Goal: Task Accomplishment & Management: Use online tool/utility

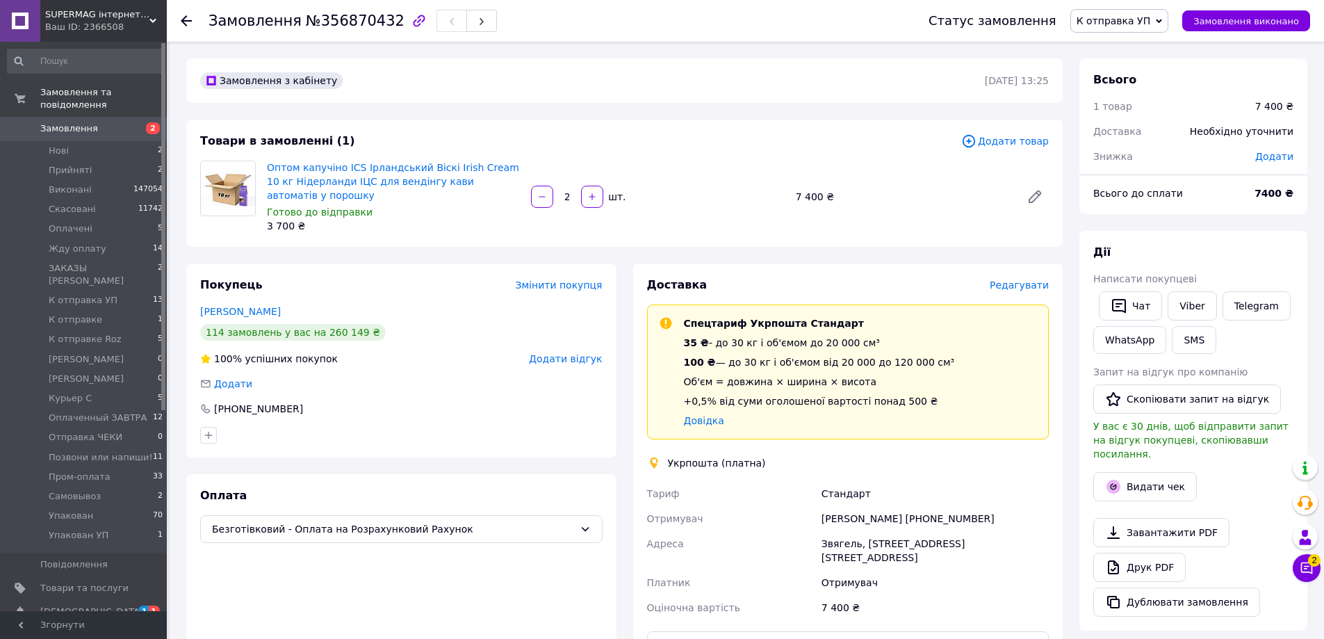
click at [1010, 279] on span "Редагувати" at bounding box center [1018, 284] width 59 height 11
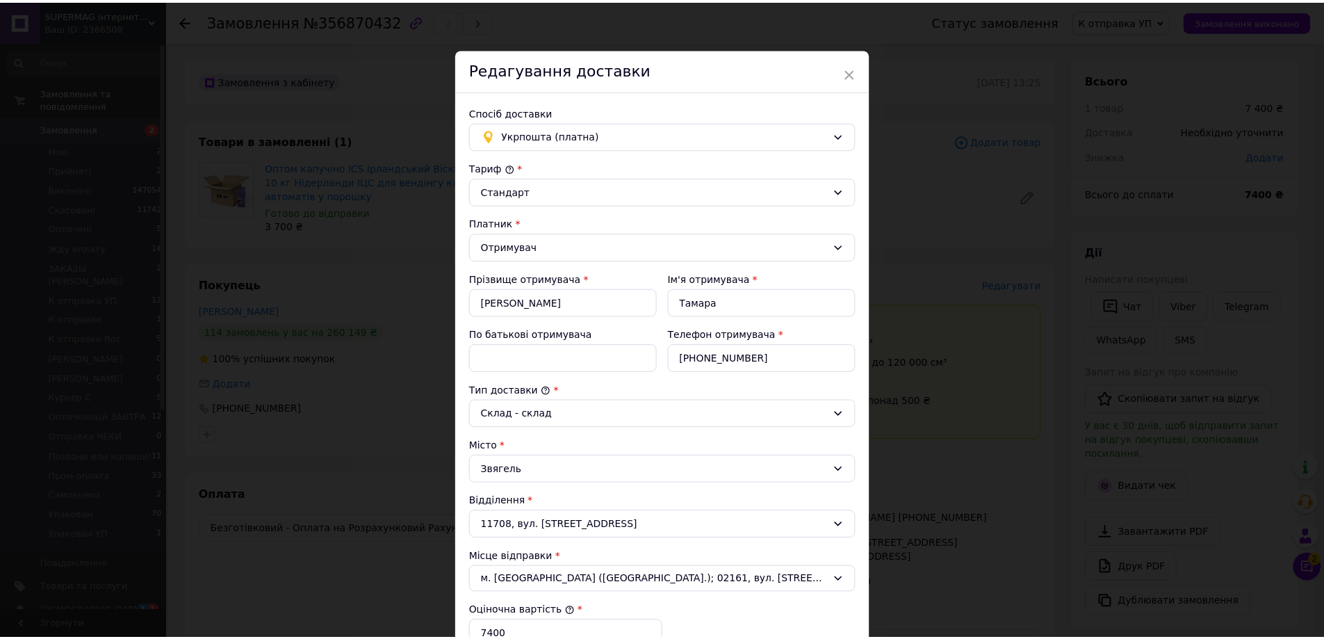
scroll to position [281, 0]
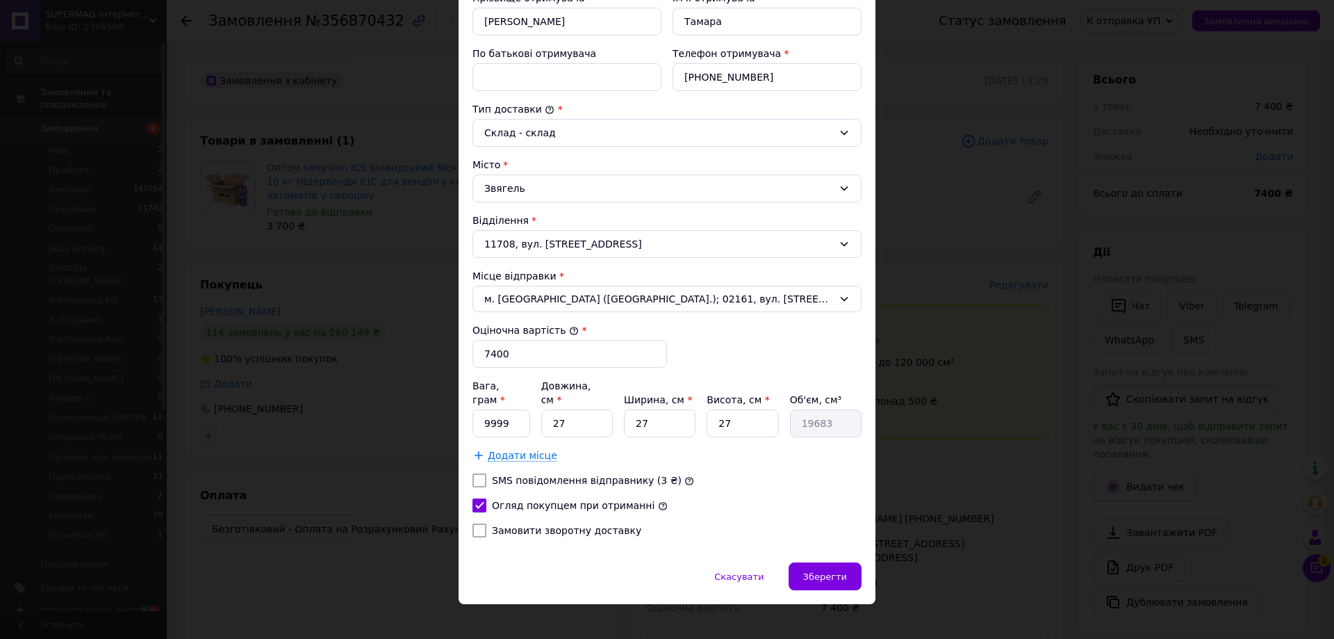
click at [503, 450] on span "Додати місце" at bounding box center [522, 456] width 69 height 12
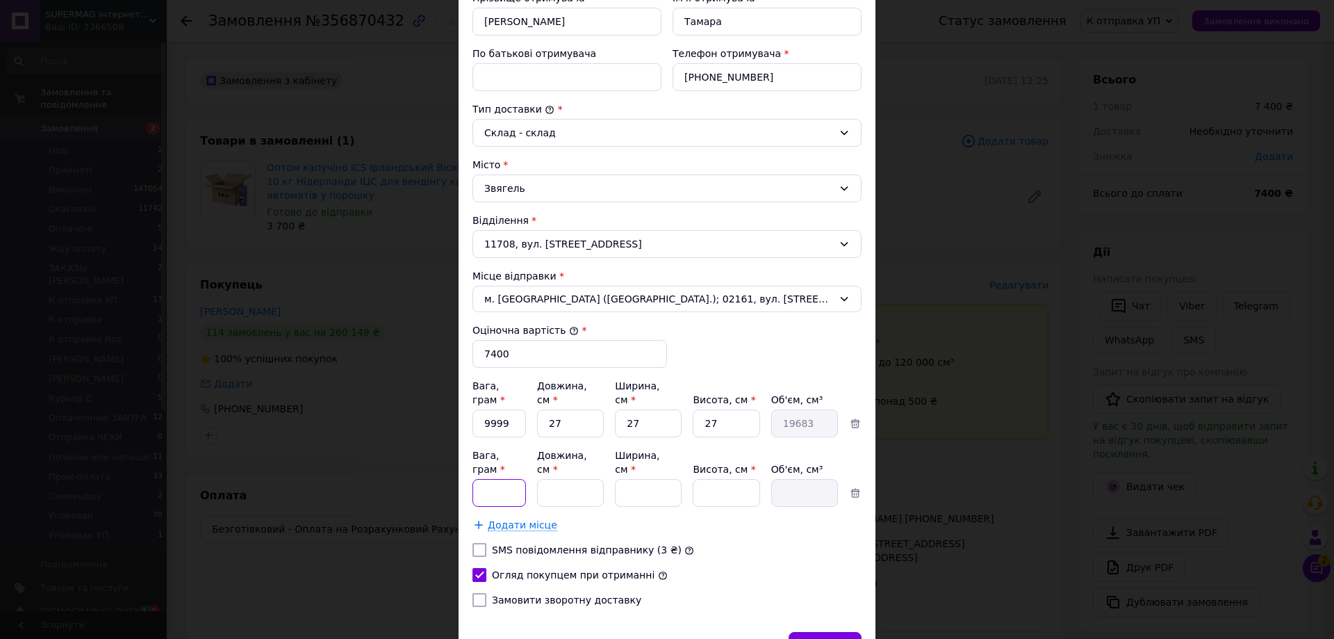
click at [506, 437] on input "Вага, грам *" at bounding box center [499, 423] width 54 height 28
type input "9999"
click at [772, 327] on div "[PERSON_NAME] * [PERSON_NAME] * Отримувач Прізвище отримувача * [PERSON_NAME] І…" at bounding box center [666, 249] width 389 height 738
click at [805, 632] on div "Зберегти" at bounding box center [825, 646] width 73 height 28
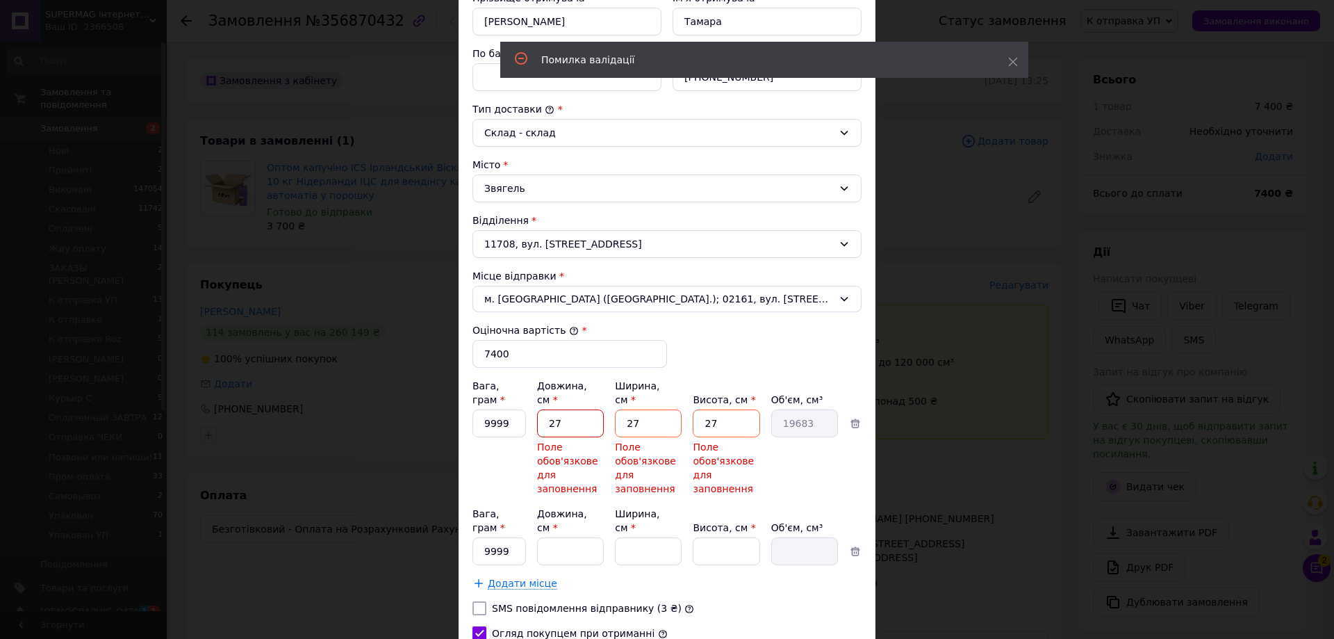
click at [577, 414] on input "27" at bounding box center [570, 423] width 67 height 28
type input "9"
type input "6561"
click at [653, 415] on input "27" at bounding box center [648, 423] width 67 height 28
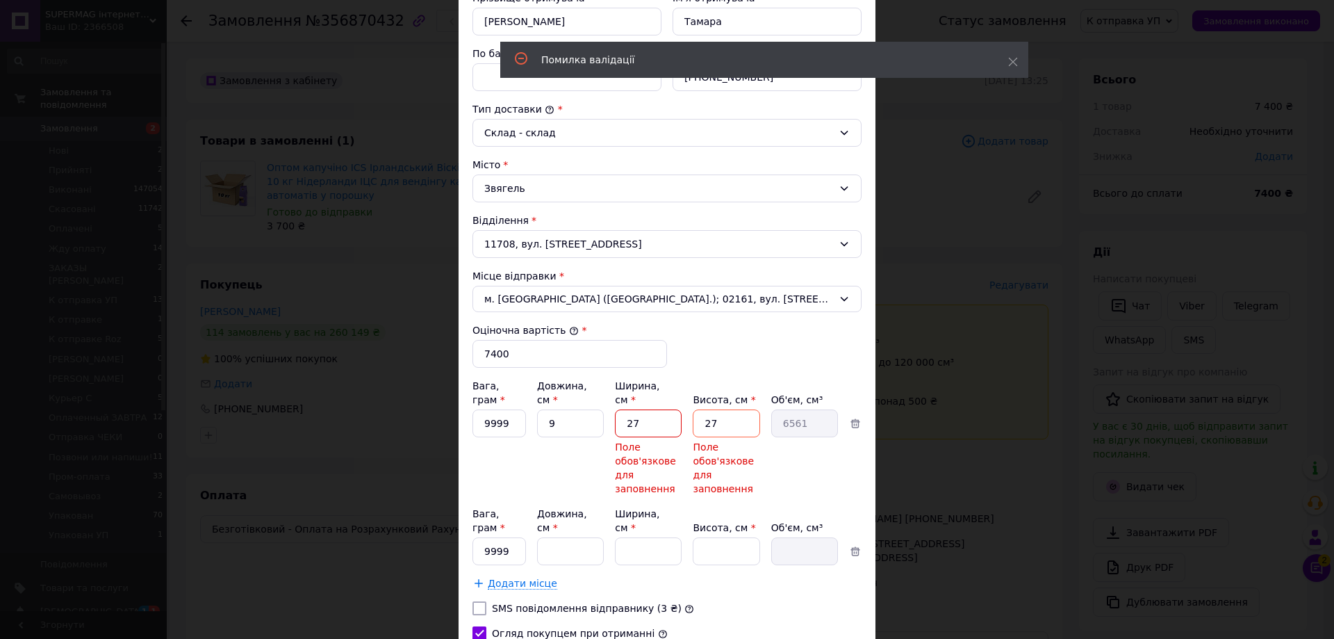
click at [653, 415] on input "27" at bounding box center [648, 423] width 67 height 28
click at [571, 409] on input "9" at bounding box center [570, 423] width 67 height 28
type input "2"
type input "1458"
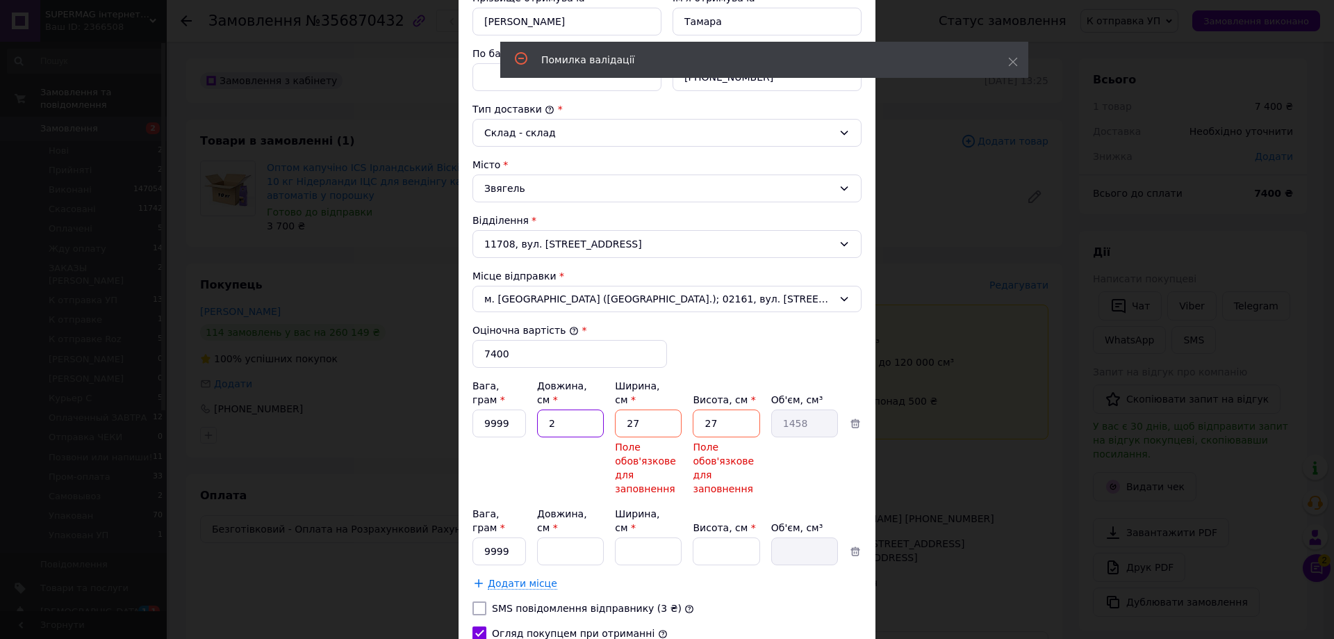
type input "24"
type input "17496"
type input "24"
click at [639, 409] on input "27" at bounding box center [648, 423] width 67 height 28
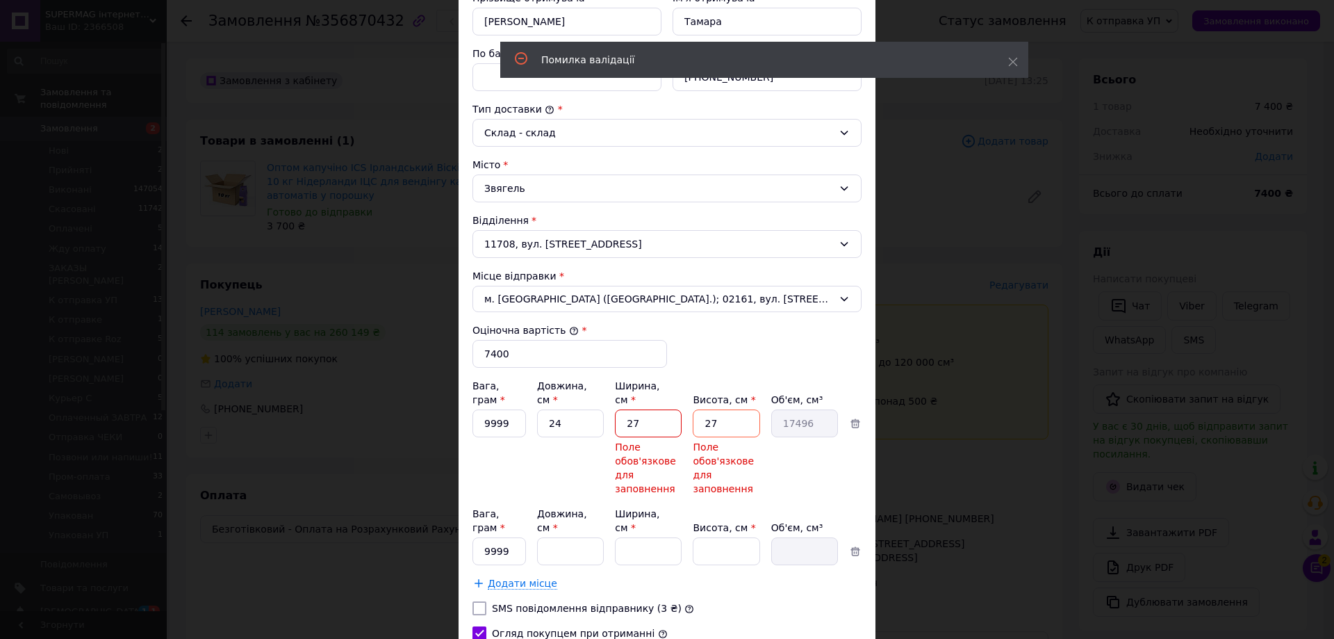
click at [639, 409] on input "27" at bounding box center [648, 423] width 67 height 28
type input "2"
type input "1296"
type input "23"
type input "14904"
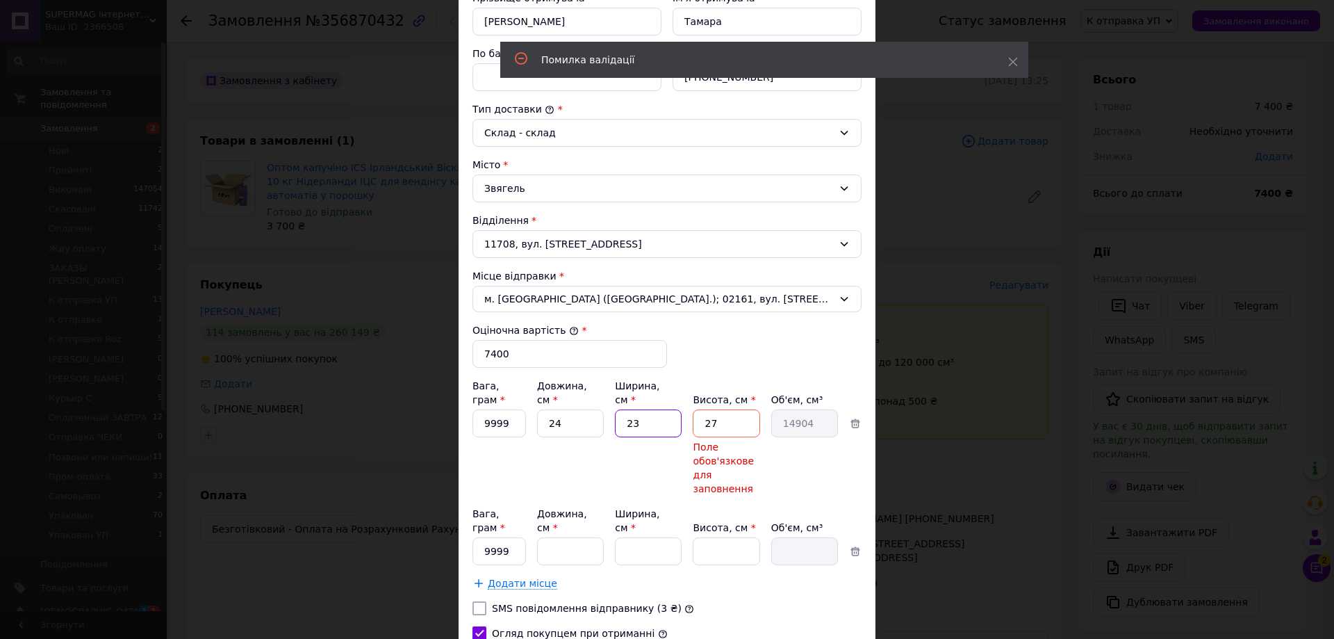
type input "23"
click at [707, 409] on input "27" at bounding box center [726, 423] width 67 height 28
type input "2"
type input "1104"
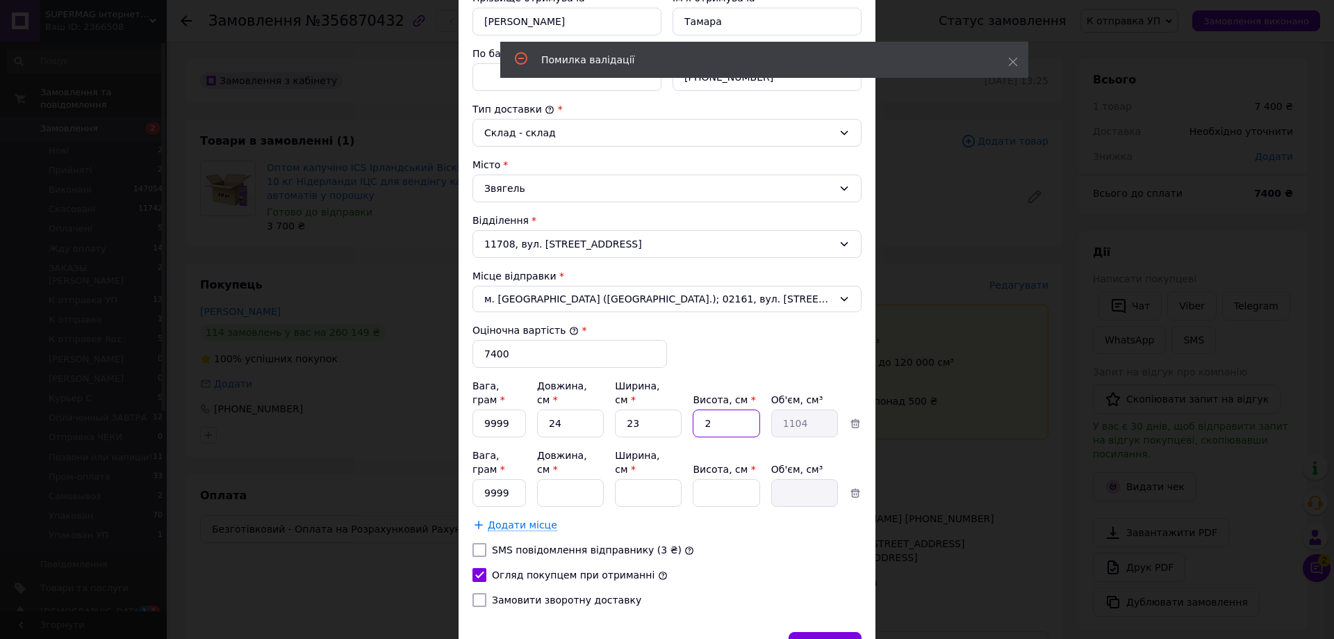
type input "23"
type input "12696"
type input "23"
click at [568, 437] on input "Довжина, см *" at bounding box center [570, 423] width 67 height 28
type input "23"
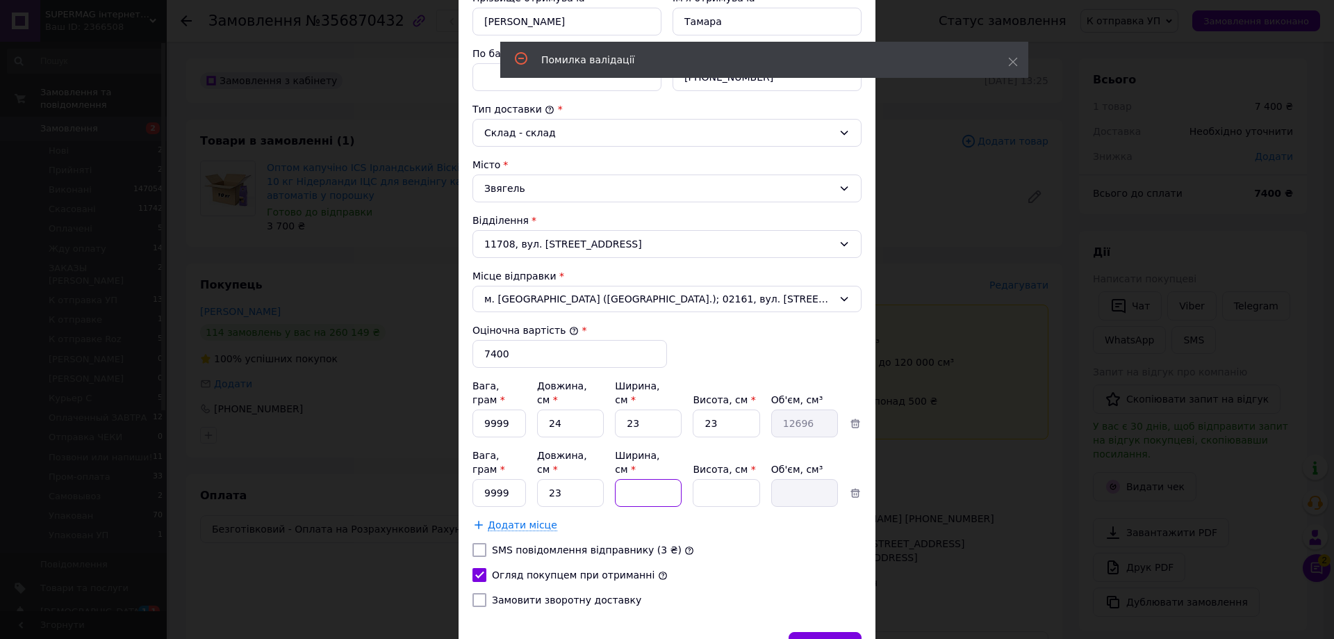
click at [630, 437] on input "Ширина, см *" at bounding box center [648, 423] width 67 height 28
type input "23"
click at [725, 437] on input "Висота, см *" at bounding box center [726, 423] width 67 height 28
type input "2"
type input "1058"
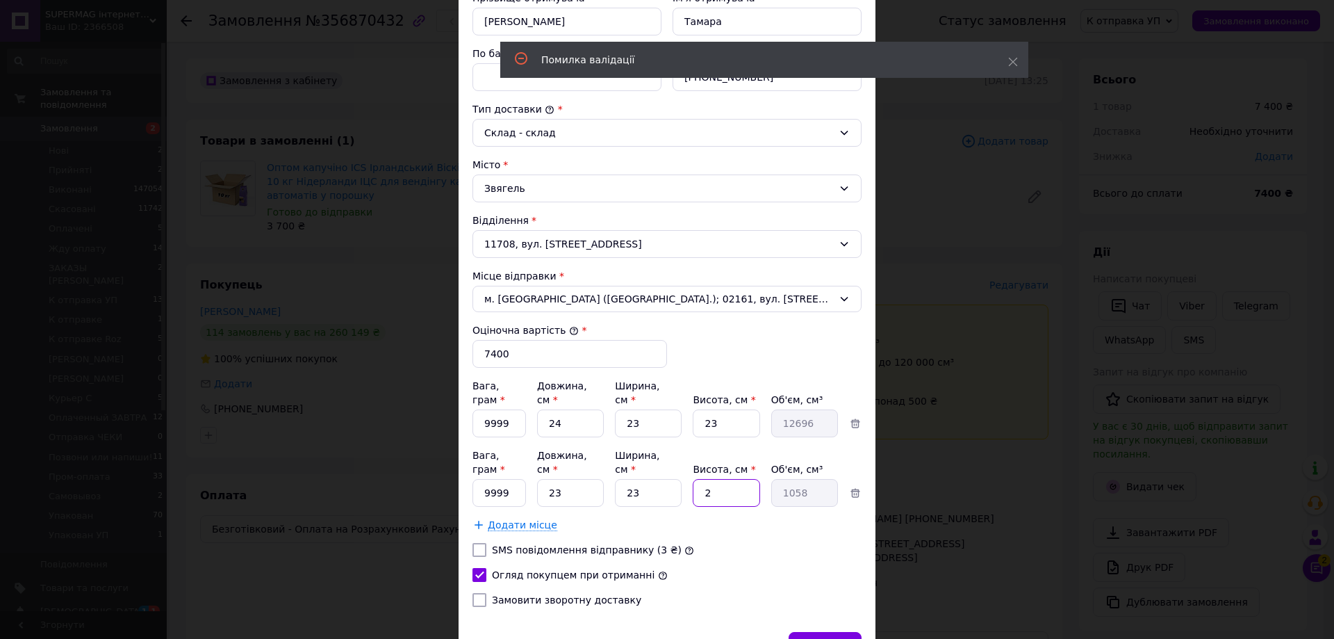
type input "23"
type input "12167"
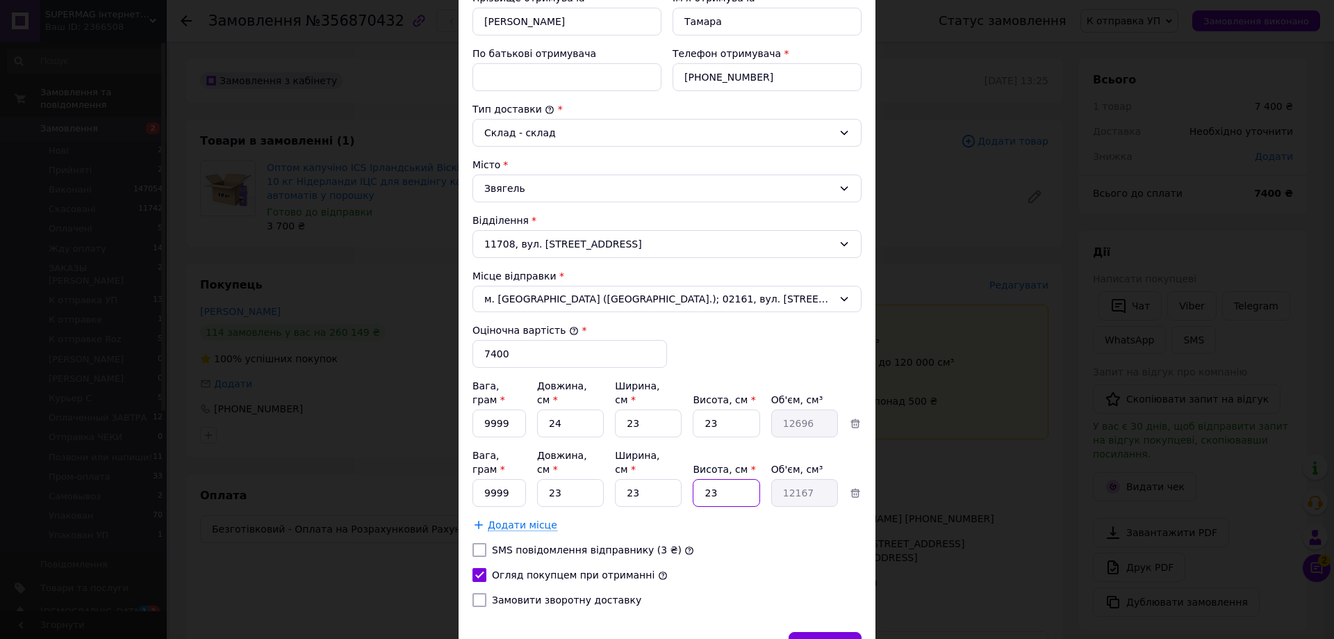
type input "23"
click at [853, 538] on div "[PERSON_NAME] * [PERSON_NAME] * Отримувач Прізвище отримувача * [PERSON_NAME] І…" at bounding box center [666, 249] width 389 height 738
click at [830, 638] on span "Зберегти" at bounding box center [825, 646] width 44 height 10
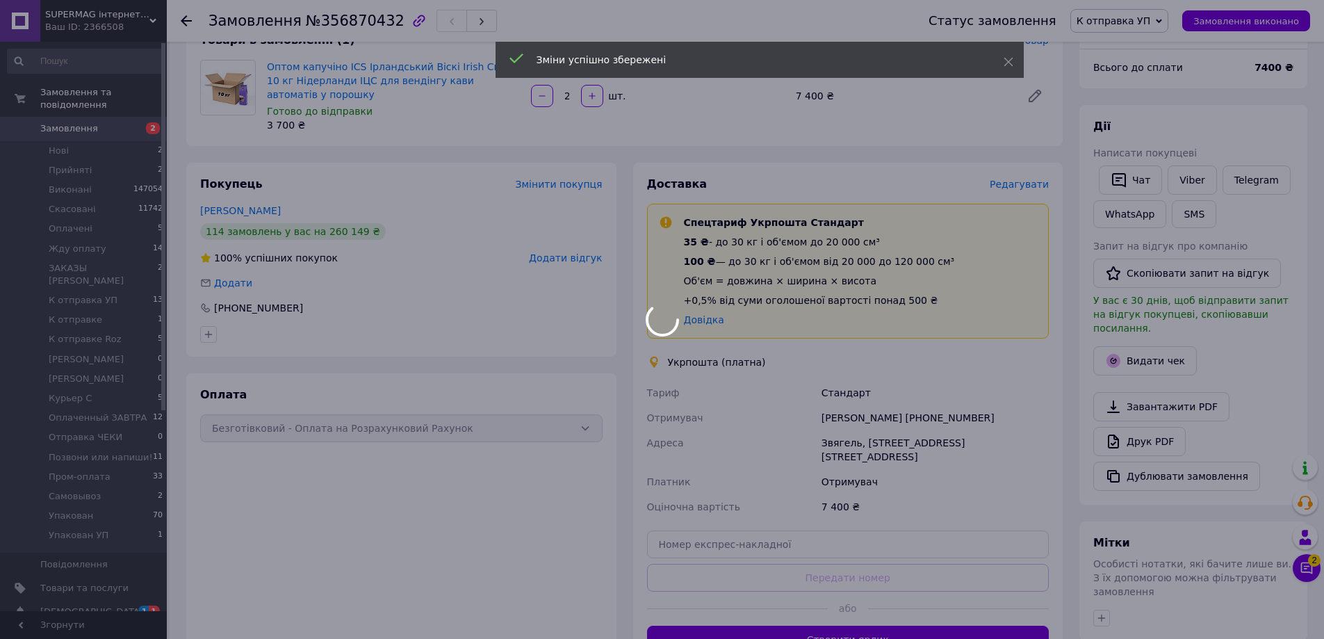
scroll to position [208, 0]
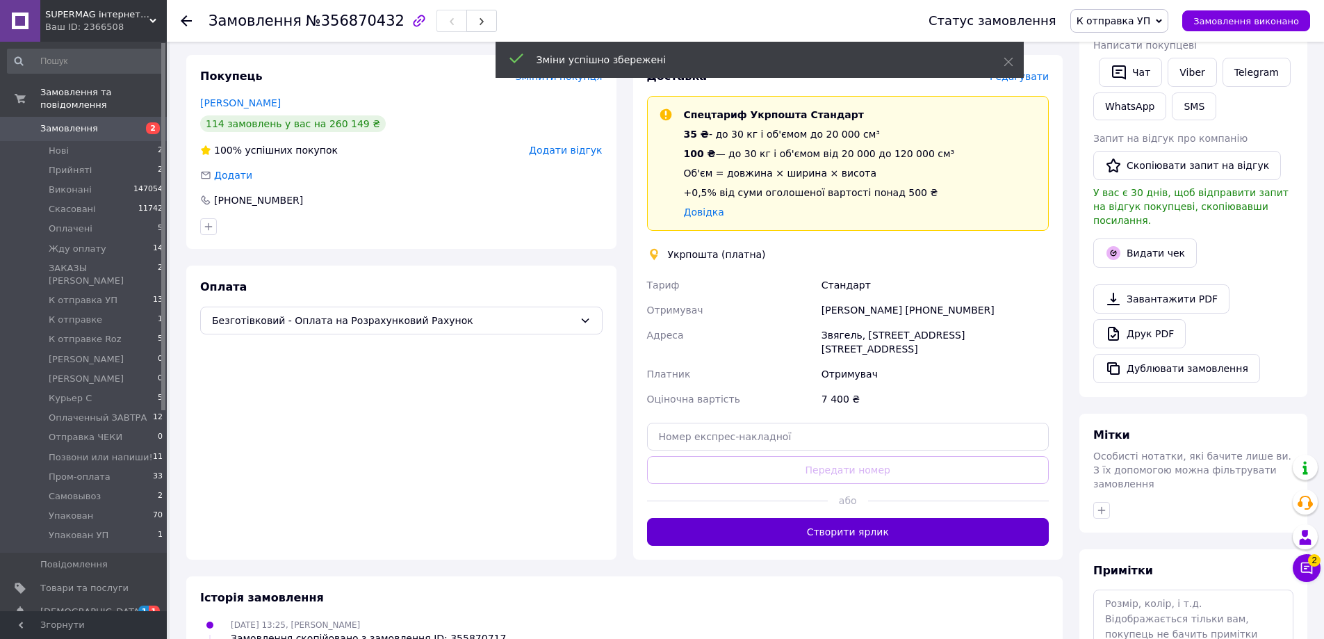
click at [919, 518] on button "Створити ярлик" at bounding box center [848, 532] width 402 height 28
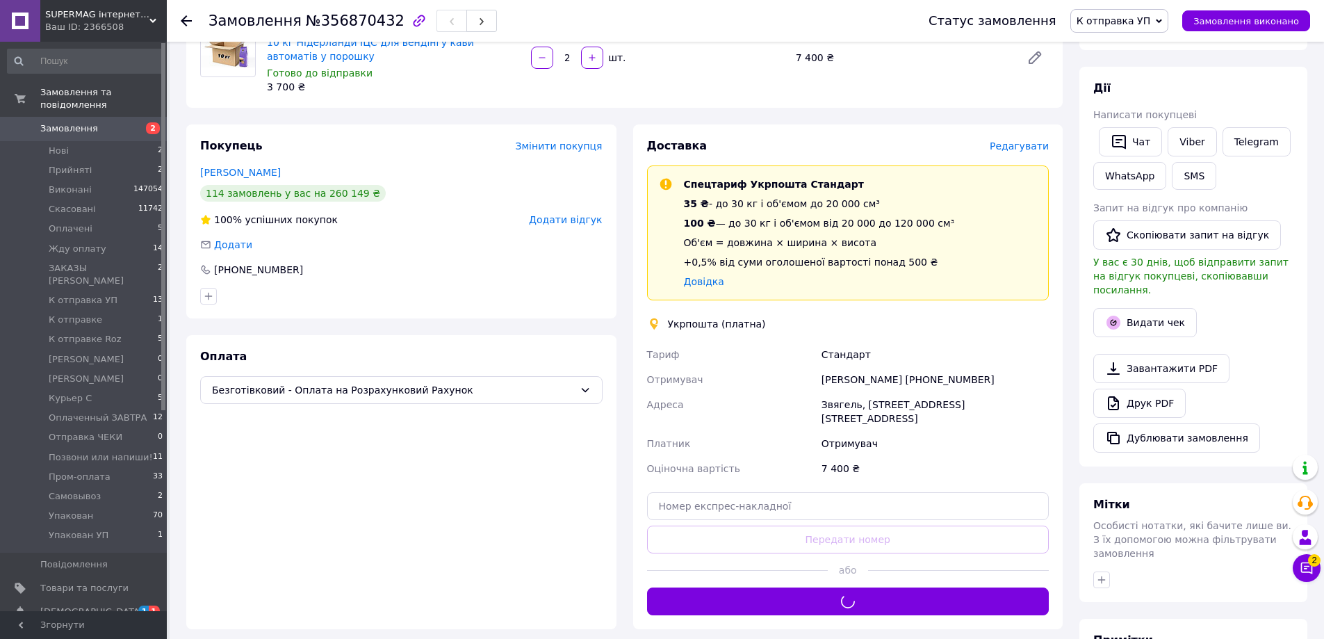
scroll to position [278, 0]
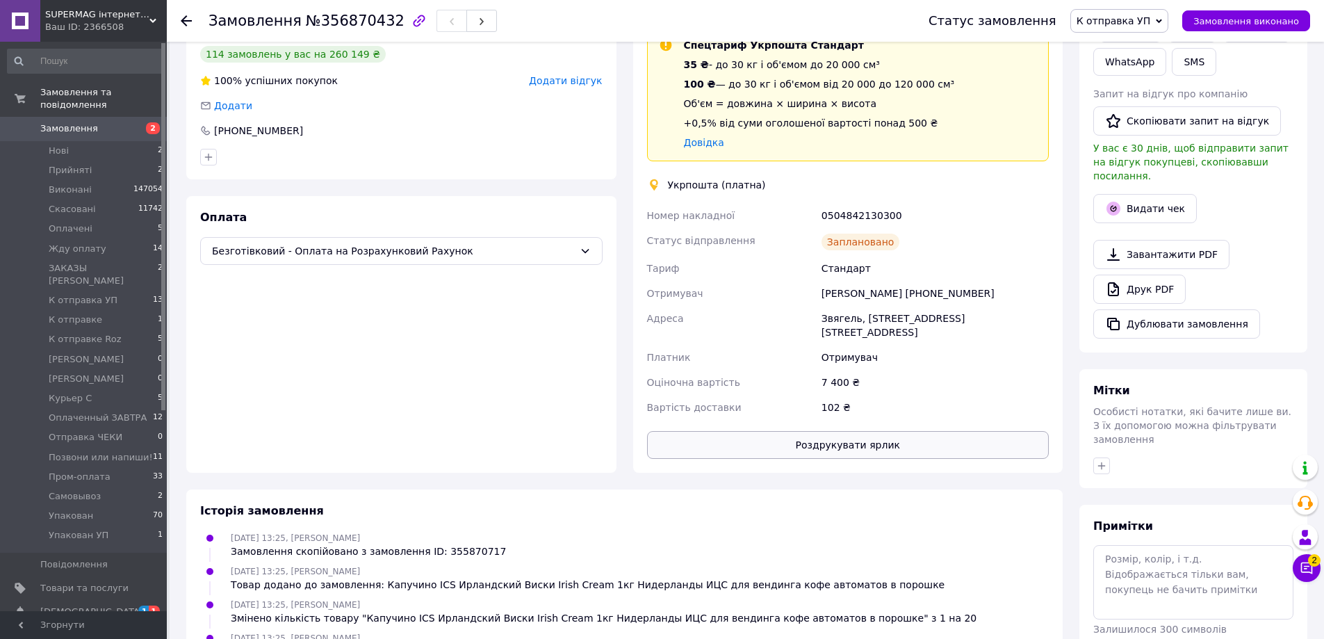
click at [796, 431] on button "Роздрукувати ярлик" at bounding box center [848, 445] width 402 height 28
